Goal: Ask a question

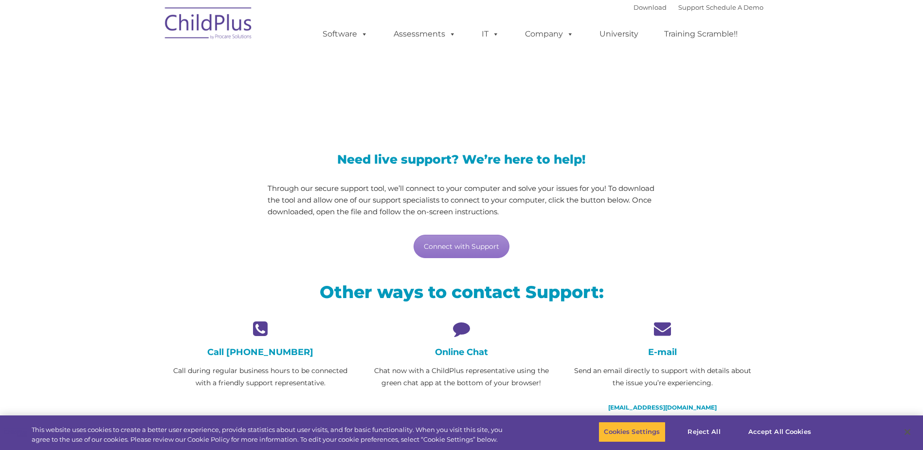
click at [457, 343] on div "Online Chat Chat now with a ChildPlus representative using the green chat app a…" at bounding box center [461, 354] width 186 height 69
click at [471, 339] on div "Online Chat Chat now with a ChildPlus representative using the green chat app a…" at bounding box center [461, 354] width 186 height 69
click at [461, 324] on icon at bounding box center [461, 328] width 186 height 17
click at [654, 434] on button "Cookies Settings" at bounding box center [631, 431] width 67 height 20
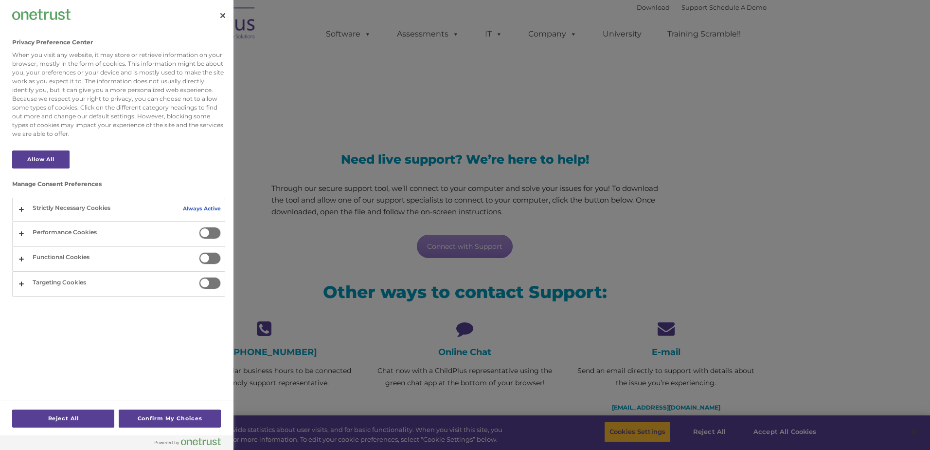
click at [753, 430] on div at bounding box center [465, 225] width 930 height 450
click at [166, 416] on button "Confirm My Choices" at bounding box center [170, 418] width 102 height 18
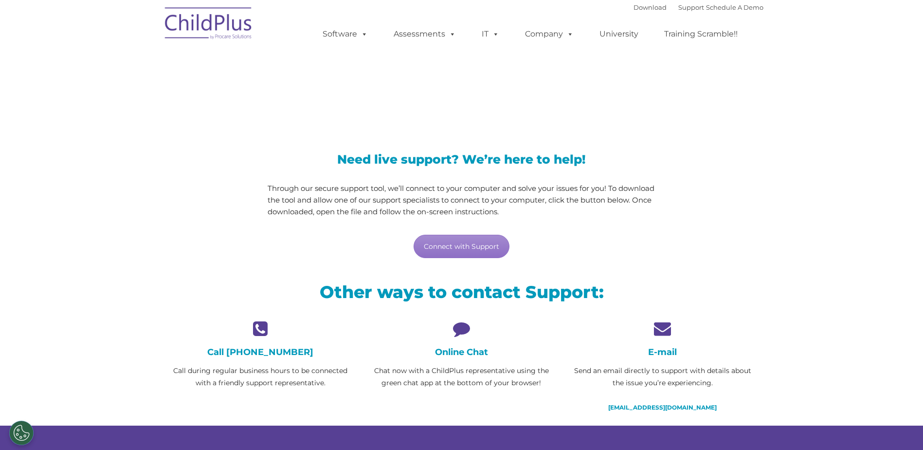
click at [267, 352] on h4 "Call [PHONE_NUMBER]" at bounding box center [260, 351] width 186 height 11
click at [453, 353] on h4 "Online Chat" at bounding box center [461, 351] width 186 height 11
click at [456, 249] on link "Connect with Support" at bounding box center [462, 246] width 96 height 23
click at [464, 331] on icon at bounding box center [461, 328] width 186 height 17
